Goal: Task Accomplishment & Management: Use online tool/utility

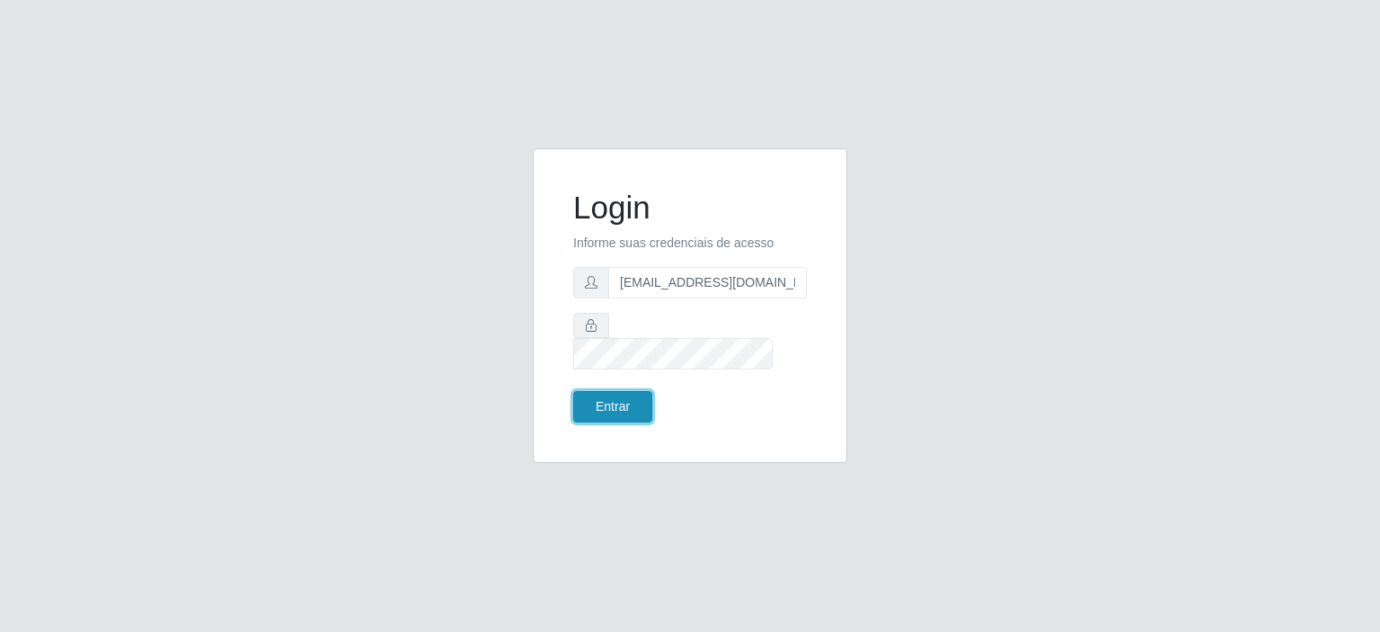
click at [627, 394] on button "Entrar" at bounding box center [612, 406] width 79 height 31
click at [628, 391] on button "Entrar" at bounding box center [612, 406] width 79 height 31
click at [732, 297] on input "[EMAIL_ADDRESS][DOMAIN_NAME]" at bounding box center [707, 282] width 199 height 31
type input "[EMAIL_ADDRESS][DOMAIN_NAME]"
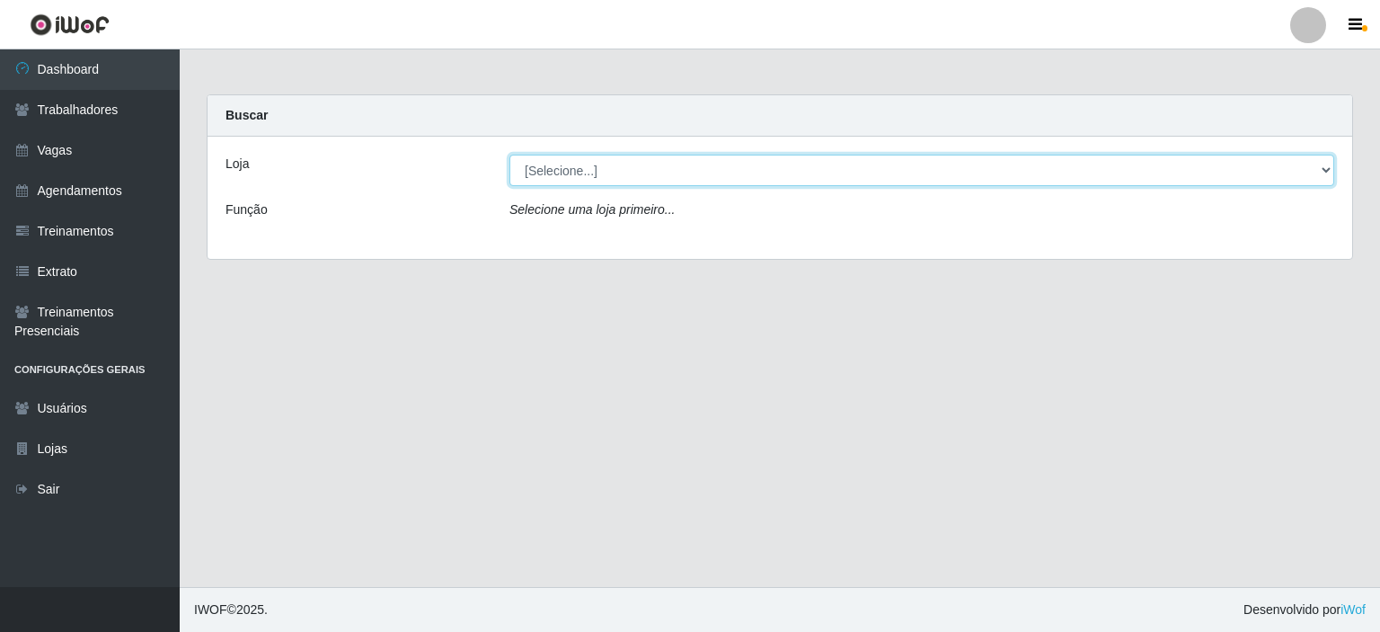
click at [586, 175] on select "[Selecione...] Preço Bom Supermercado" at bounding box center [921, 170] width 825 height 31
select select "387"
click at [509, 155] on select "[Selecione...] Preço Bom Supermercado" at bounding box center [921, 170] width 825 height 31
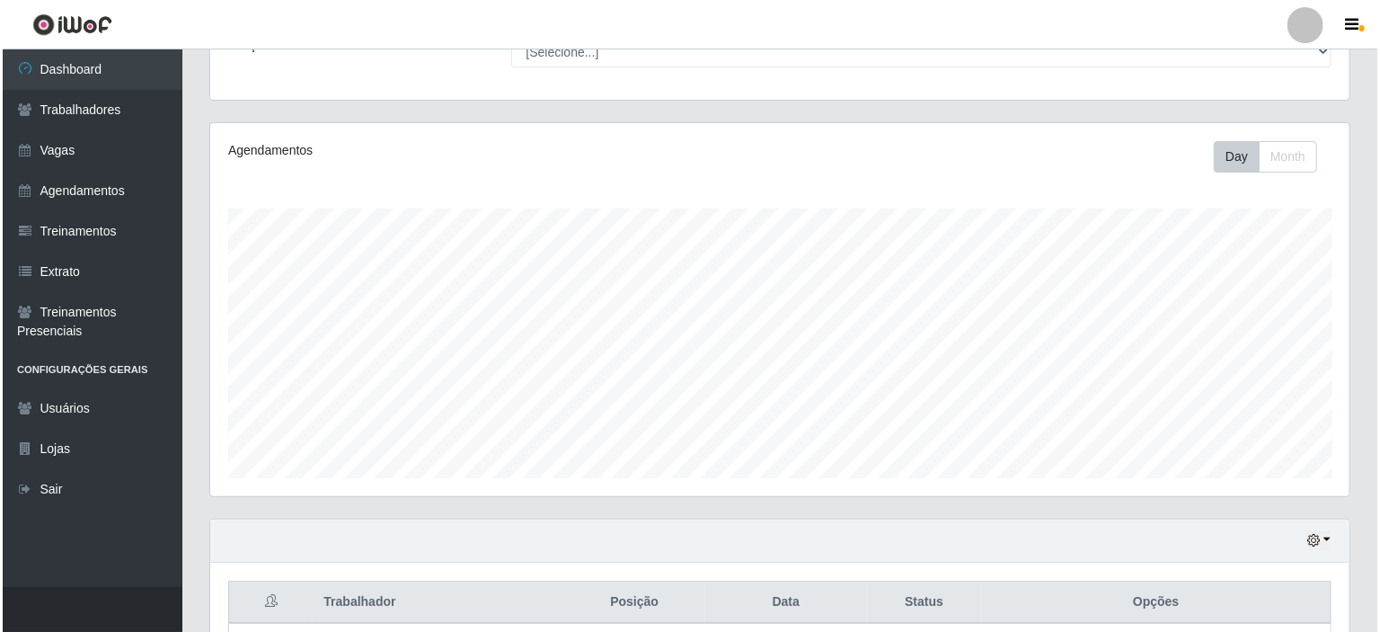
scroll to position [318, 0]
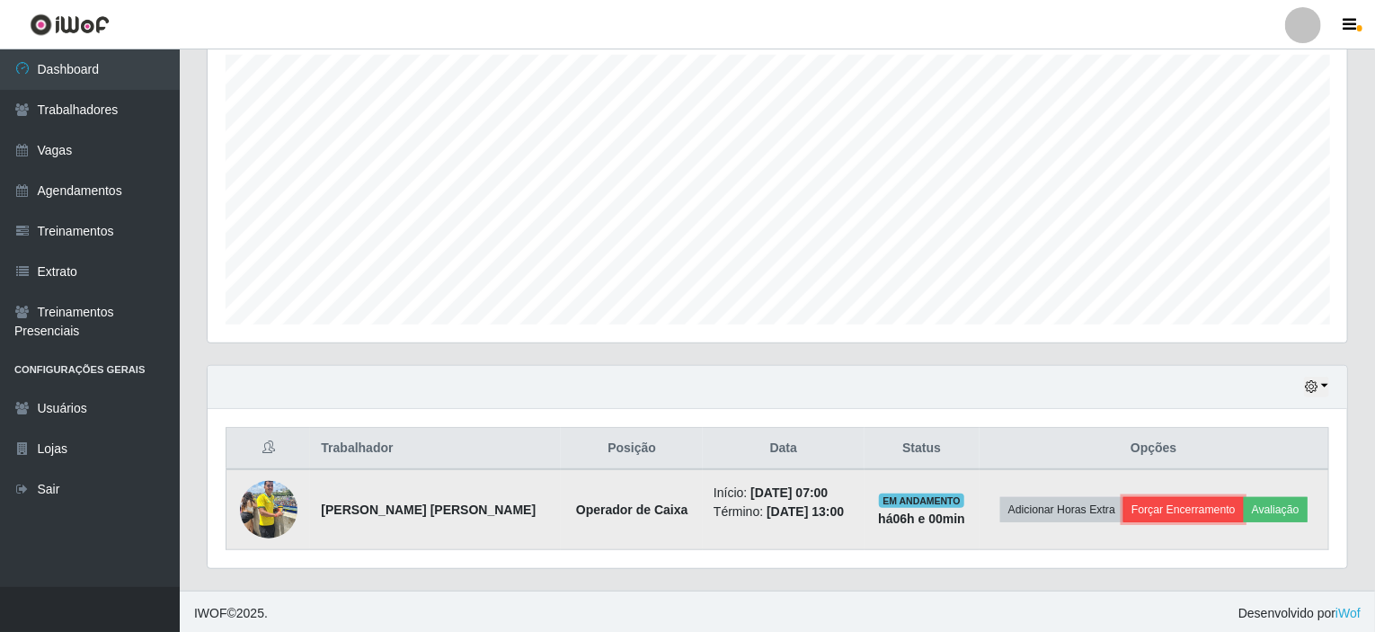
click at [1194, 500] on button "Forçar Encerramento" at bounding box center [1183, 509] width 120 height 25
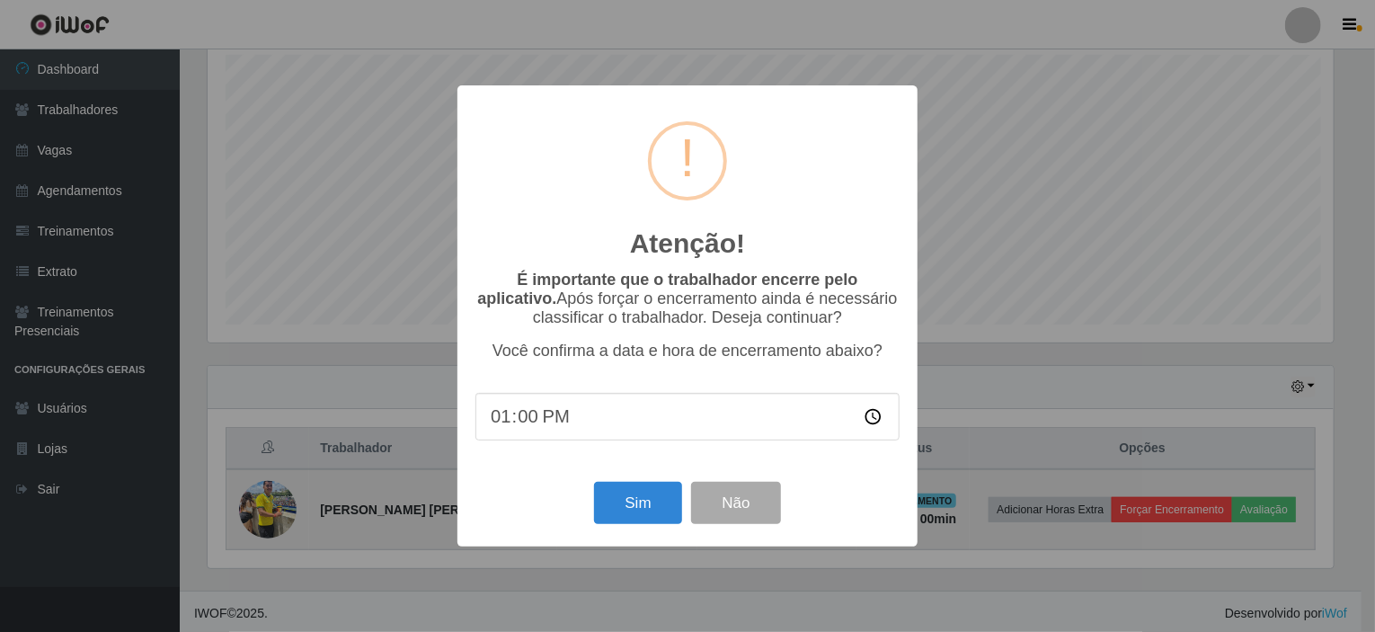
scroll to position [373, 1132]
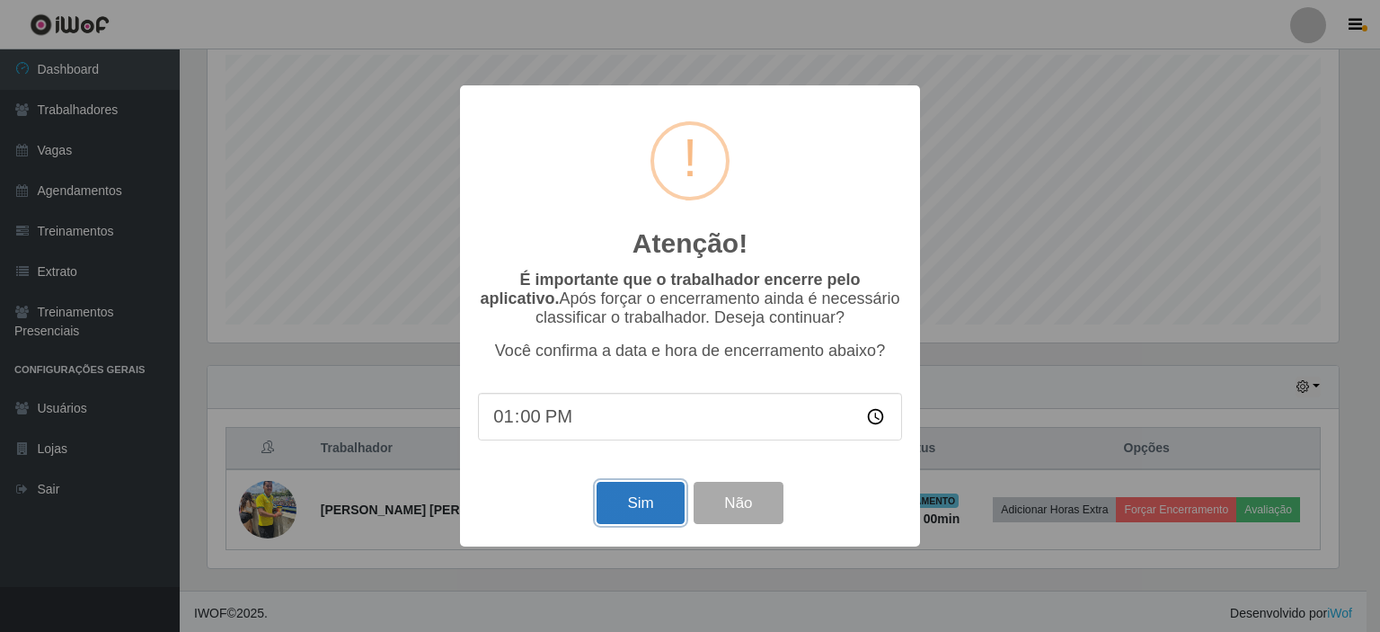
click at [665, 514] on button "Sim" at bounding box center [640, 503] width 87 height 42
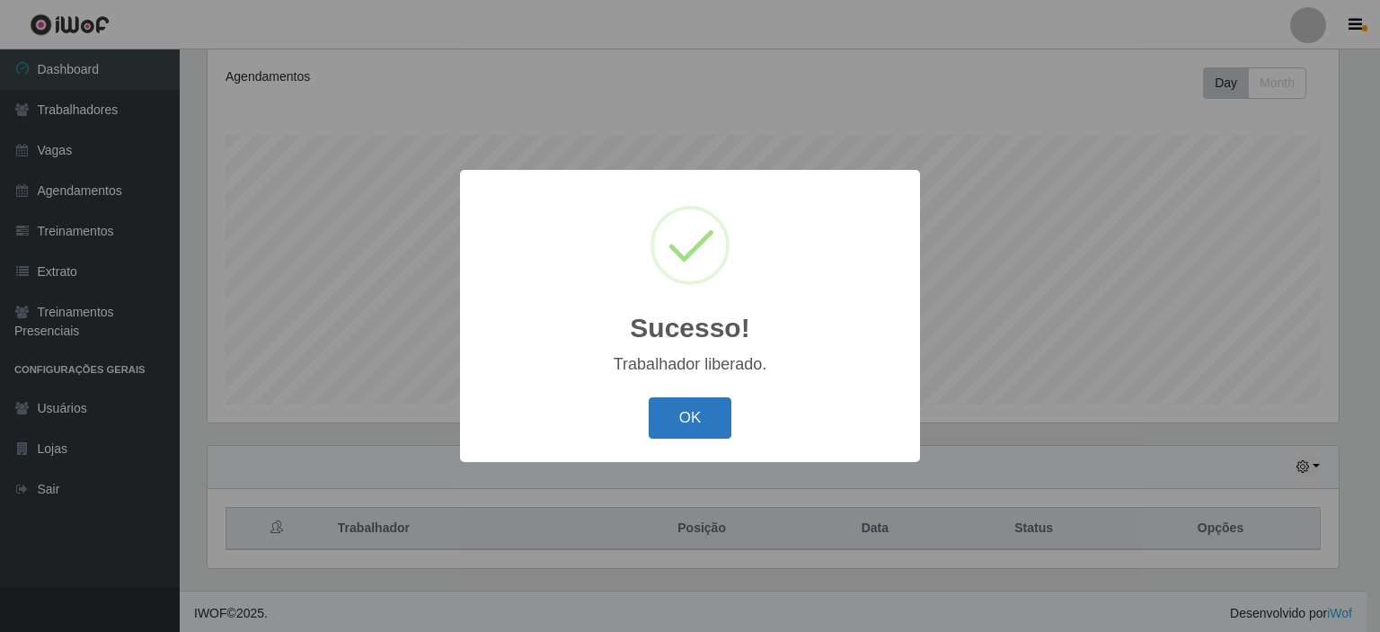
click at [698, 416] on button "OK" at bounding box center [691, 418] width 84 height 42
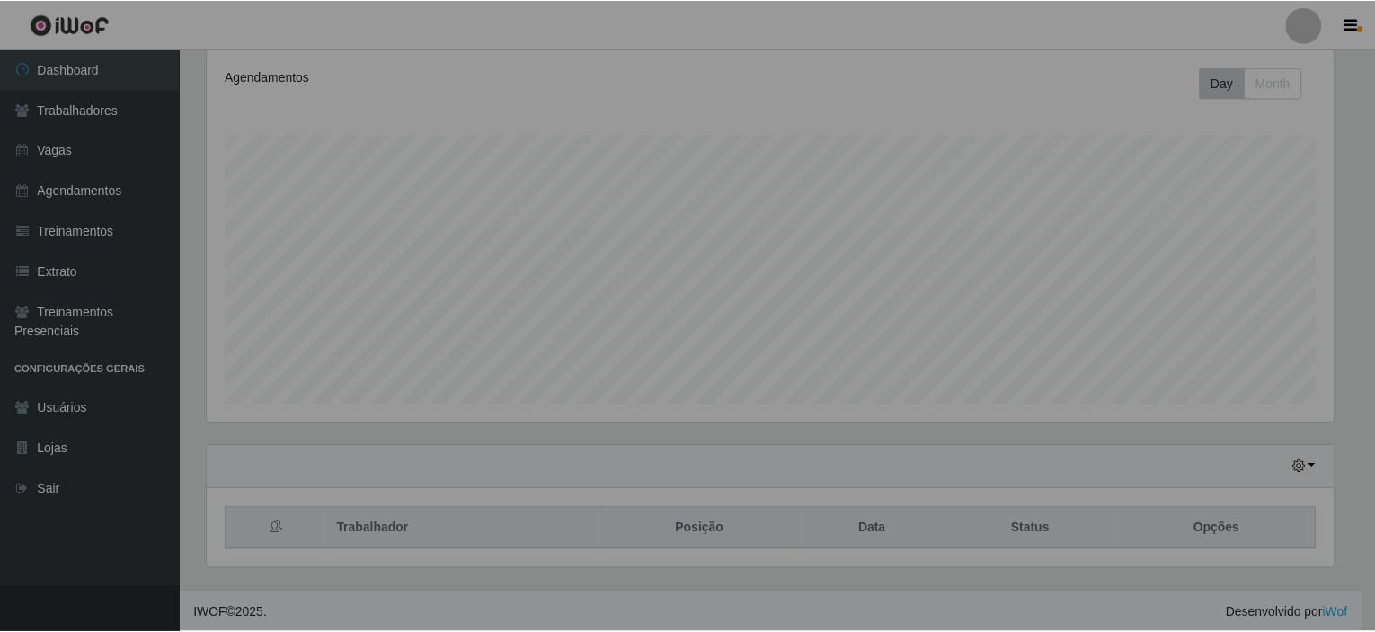
scroll to position [373, 1139]
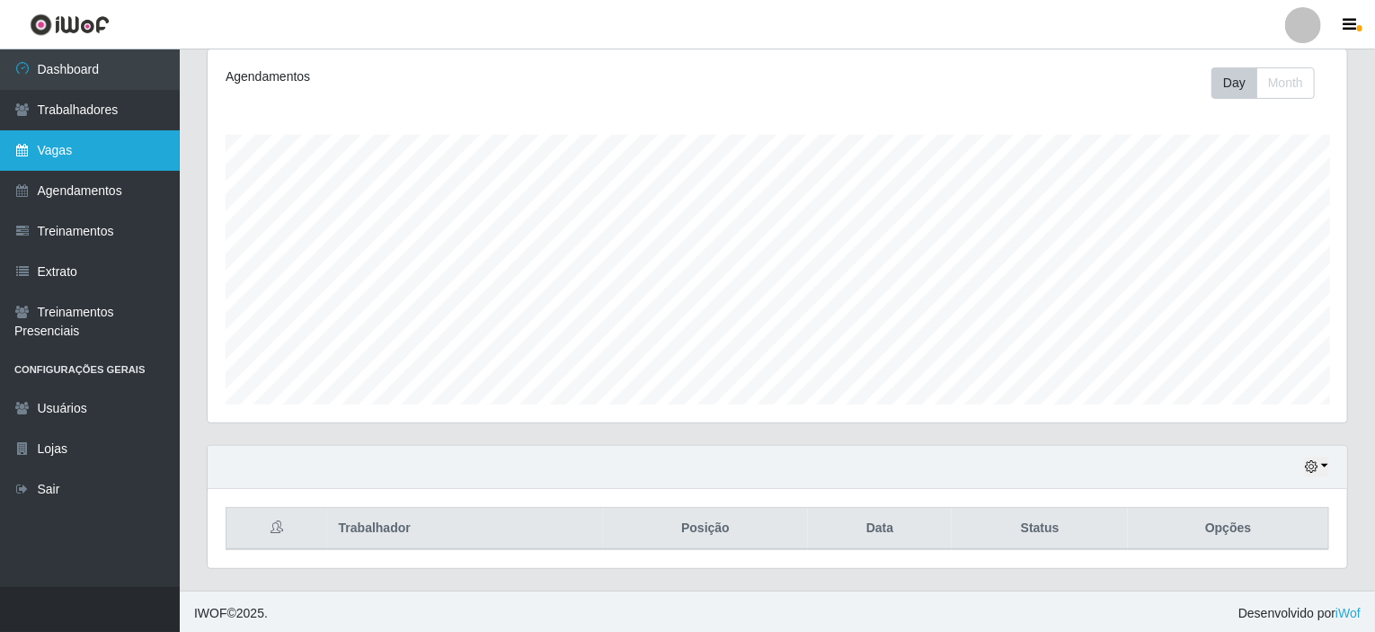
click at [22, 149] on icon at bounding box center [22, 150] width 16 height 13
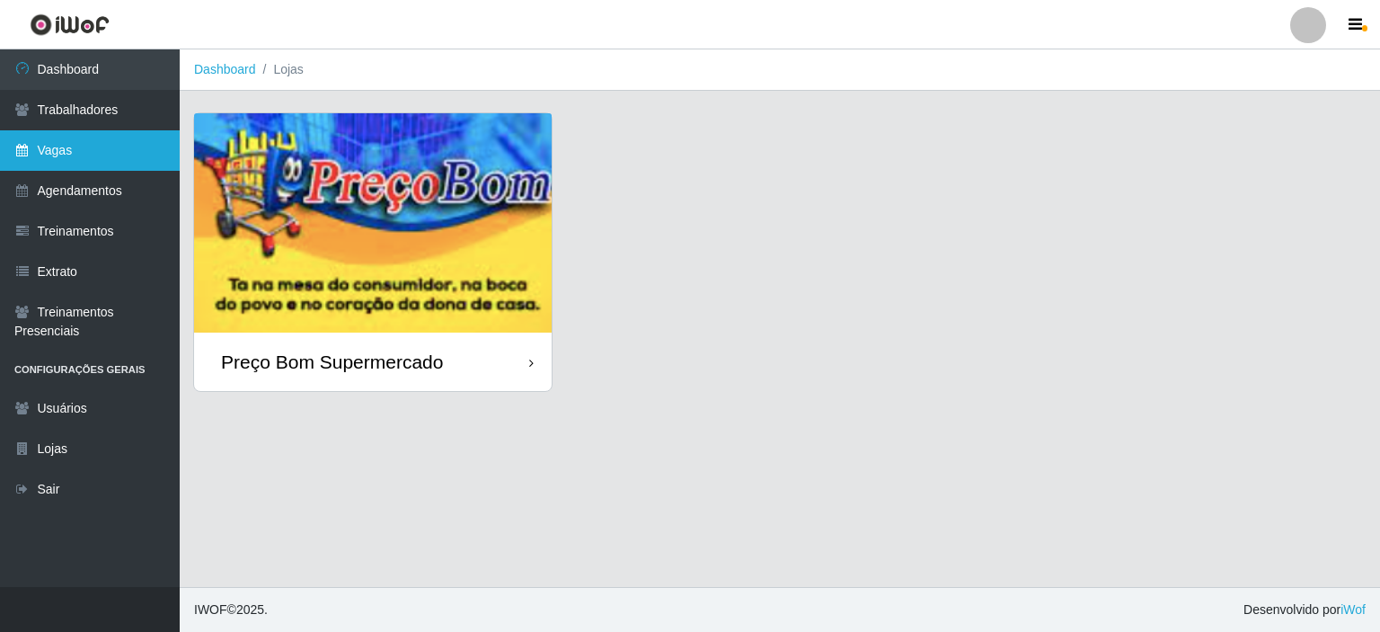
click at [61, 151] on link "Vagas" at bounding box center [90, 150] width 180 height 40
click at [68, 137] on link "Vagas" at bounding box center [90, 150] width 180 height 40
